Goal: Task Accomplishment & Management: Manage account settings

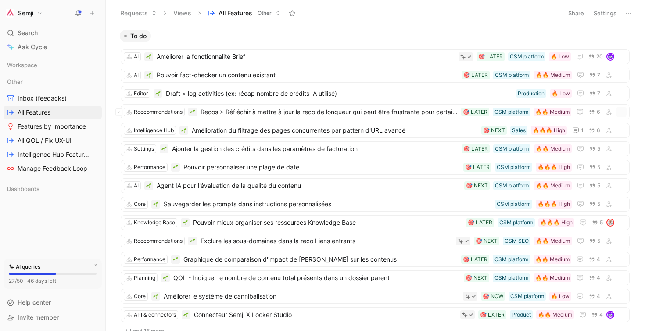
click at [396, 118] on div "Reccommendations Recos > Réfléchir à mettre à jour la reco de longueur qui peut…" at bounding box center [375, 111] width 509 height 15
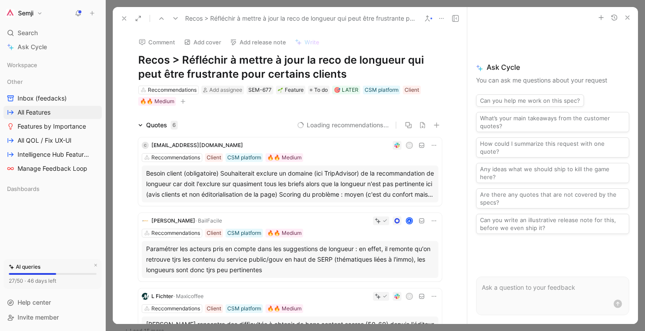
click at [125, 16] on icon at bounding box center [124, 18] width 7 height 7
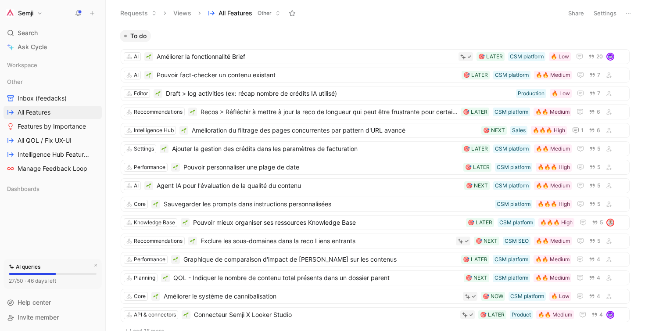
click at [616, 4] on header "Requests Views All Features Other Share Settings" at bounding box center [375, 13] width 539 height 26
click at [594, 12] on button "Settings" at bounding box center [605, 13] width 31 height 12
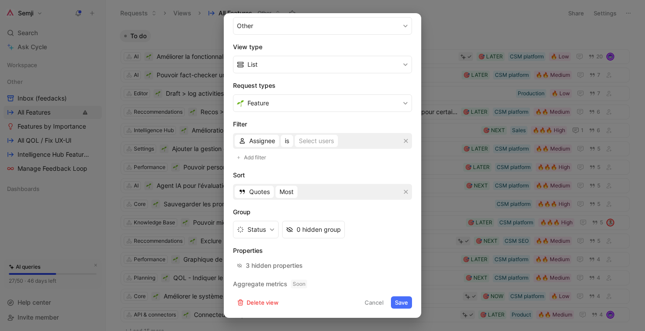
scroll to position [113, 0]
click at [269, 230] on button "Status" at bounding box center [256, 230] width 46 height 18
click at [318, 222] on button "0 hidden group" at bounding box center [313, 230] width 63 height 18
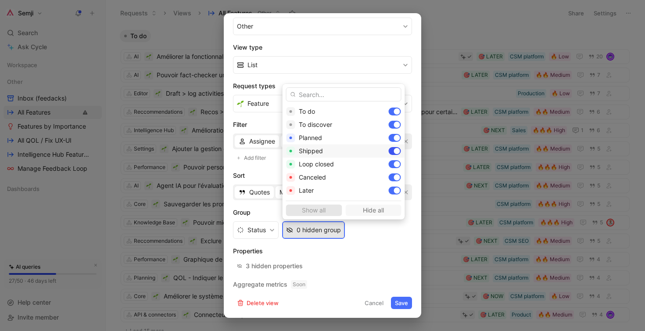
click at [394, 150] on div at bounding box center [397, 151] width 6 height 6
click at [394, 165] on div at bounding box center [397, 164] width 6 height 6
click at [389, 178] on div at bounding box center [395, 177] width 12 height 8
click at [394, 191] on div at bounding box center [397, 190] width 6 height 6
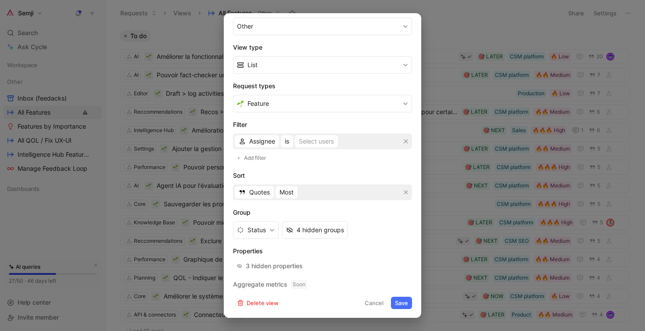
click at [408, 306] on button "Save" at bounding box center [401, 303] width 21 height 12
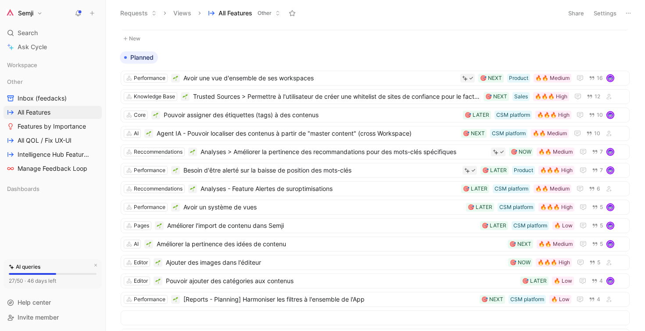
scroll to position [0, 0]
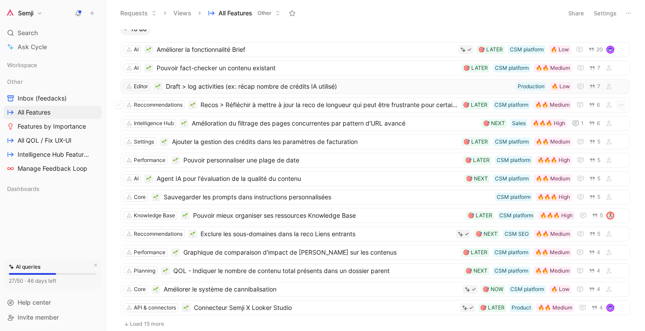
scroll to position [7, 0]
